Goal: Navigation & Orientation: Find specific page/section

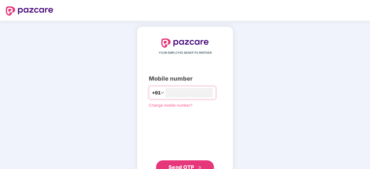
type input "*"
type input "**********"
click at [173, 163] on button "Send OTP" at bounding box center [185, 167] width 58 height 14
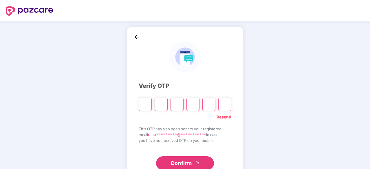
type input "*"
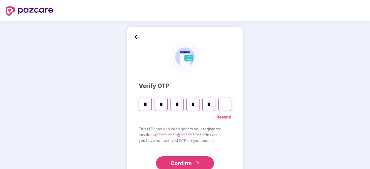
type input "*"
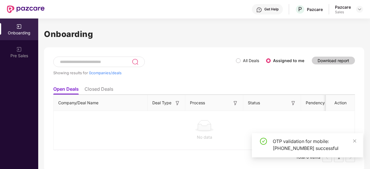
click at [348, 12] on div "Sales" at bounding box center [343, 12] width 16 height 5
click at [356, 9] on div at bounding box center [359, 9] width 7 height 7
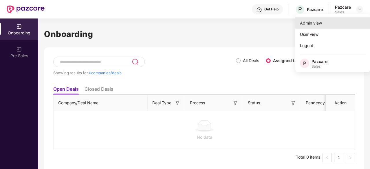
click at [315, 26] on div "Admin view" at bounding box center [332, 22] width 75 height 11
